Goal: Check status: Check status

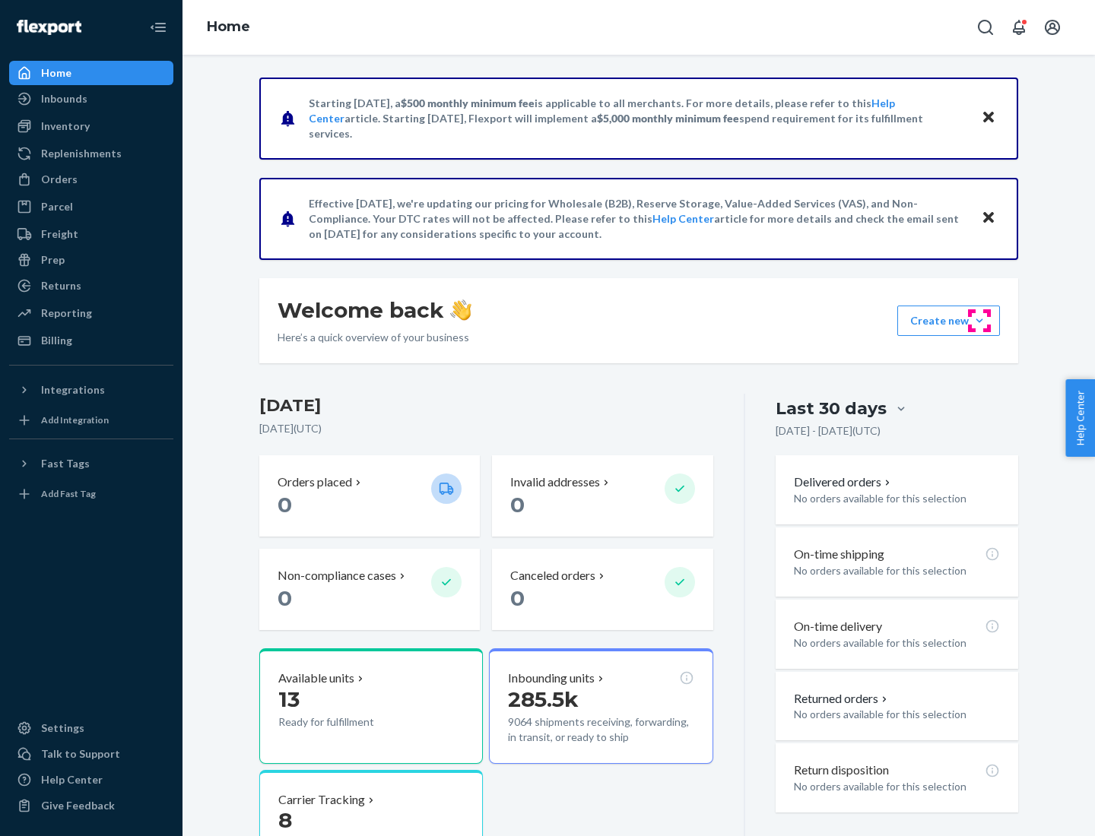
click at [979, 321] on button "Create new Create new inbound Create new order Create new product" at bounding box center [948, 321] width 103 height 30
click at [63, 99] on div "Inbounds" at bounding box center [64, 98] width 46 height 15
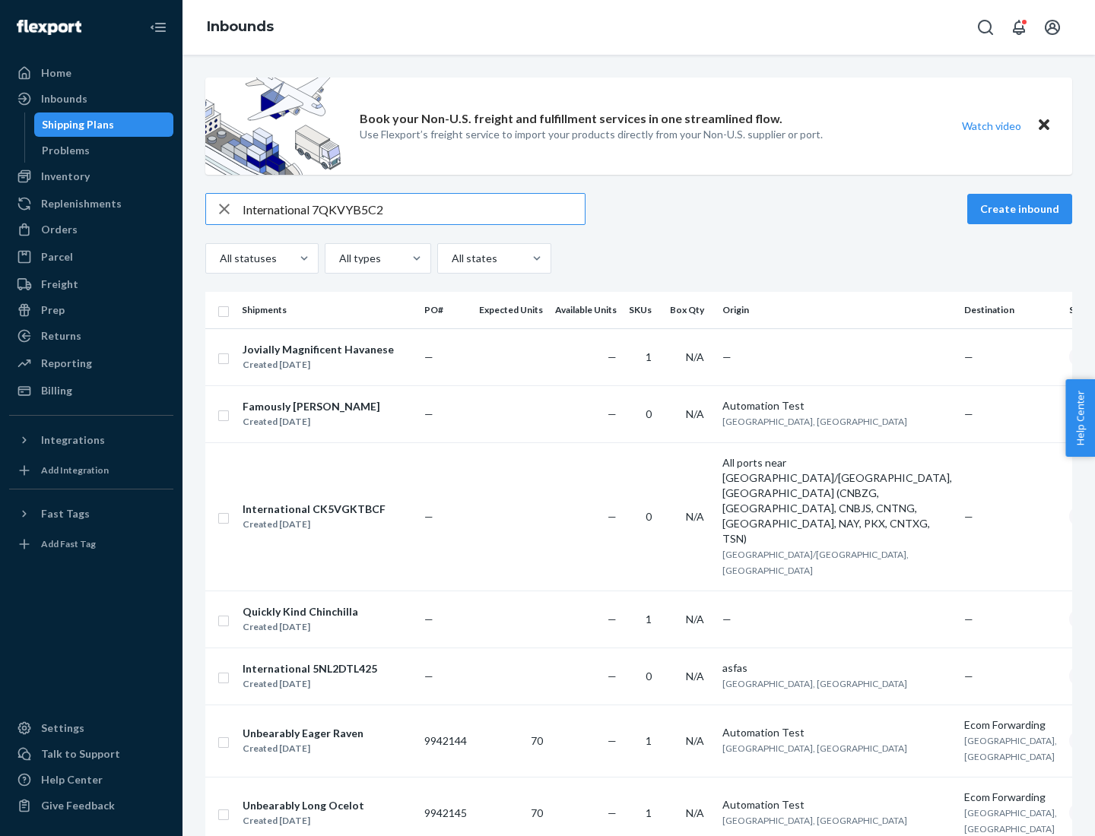
type input "International 7QKVYB5C29"
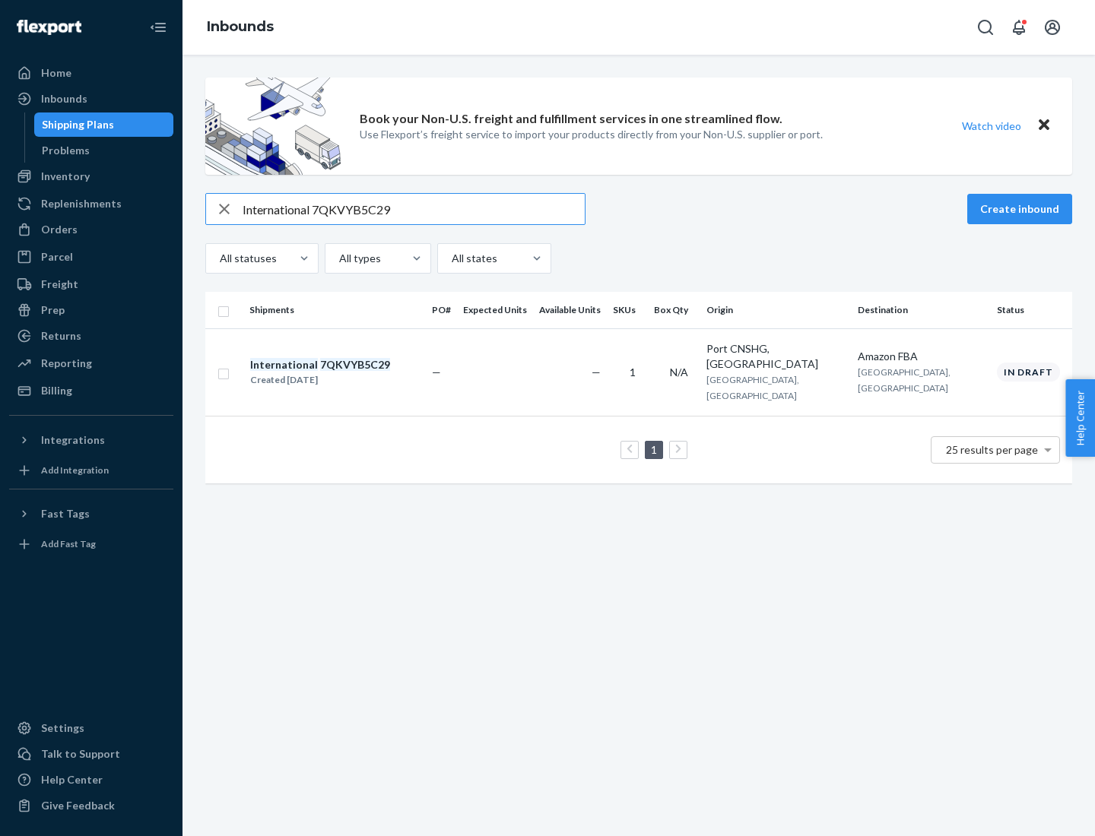
click at [346, 372] on div "Created [DATE]" at bounding box center [320, 379] width 140 height 15
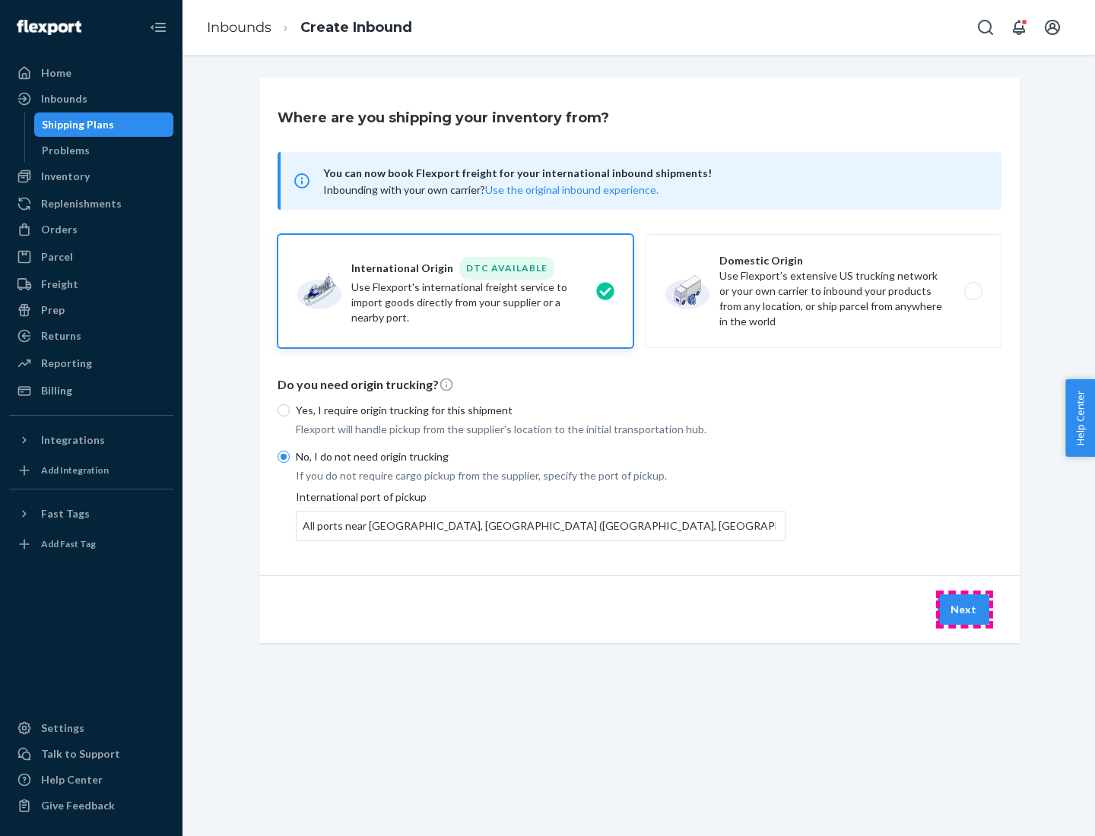
click at [964, 609] on button "Next" at bounding box center [963, 609] width 52 height 30
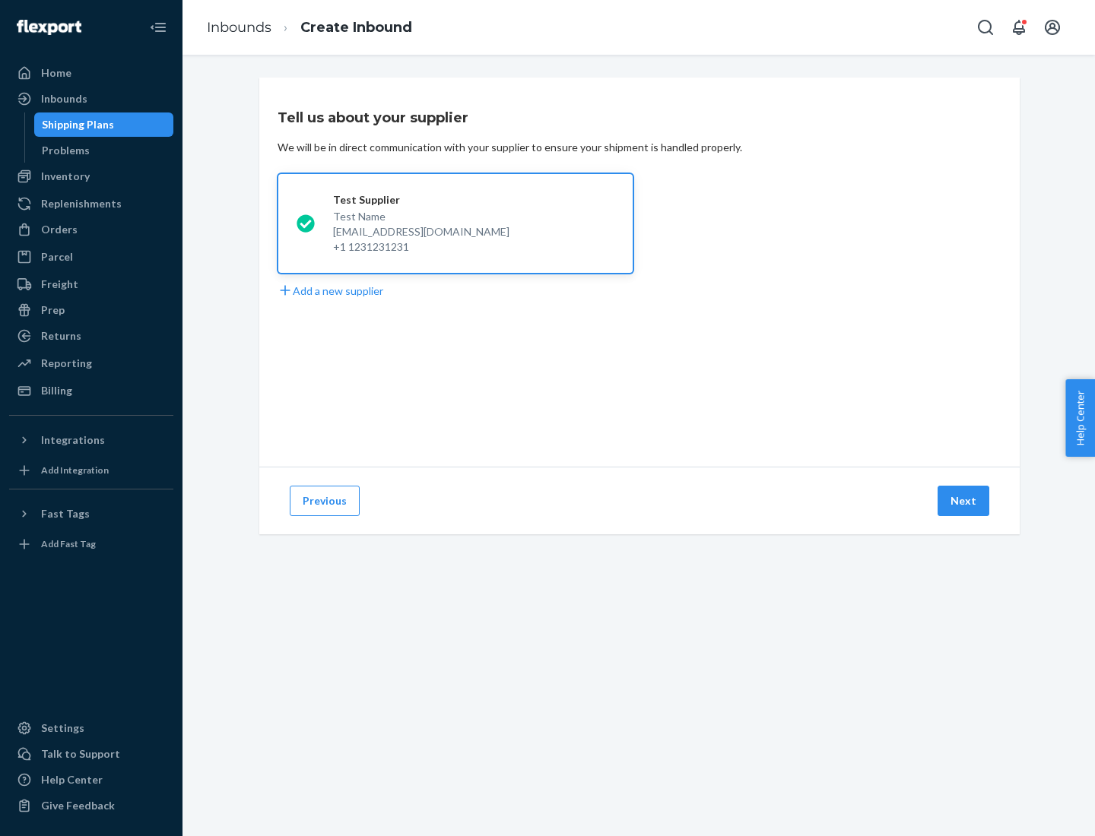
click at [964, 501] on button "Next" at bounding box center [963, 501] width 52 height 30
